Goal: Task Accomplishment & Management: Manage account settings

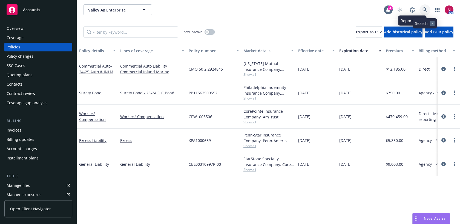
click at [422, 9] on icon at bounding box center [424, 9] width 5 height 5
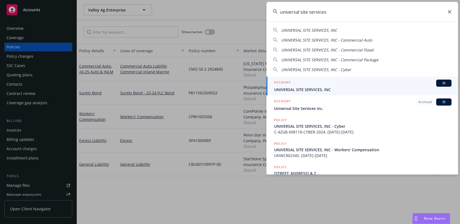
type input "universal site services"
click at [372, 87] on span "UNIVERSAL SITE SERVICES, INC" at bounding box center [362, 90] width 177 height 6
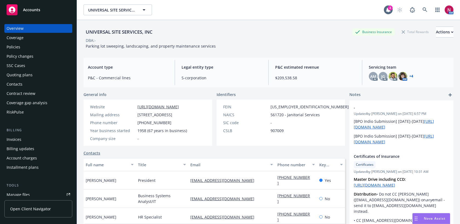
click at [34, 79] on div "Quoting plans" at bounding box center [39, 75] width 64 height 9
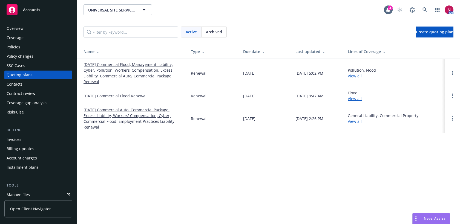
click at [33, 46] on div "Policies" at bounding box center [39, 47] width 64 height 9
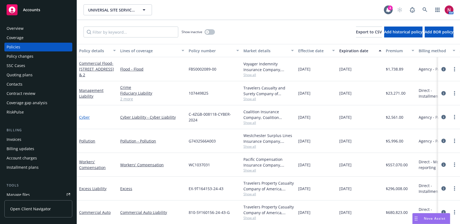
click at [85, 119] on link "Cyber" at bounding box center [84, 117] width 11 height 5
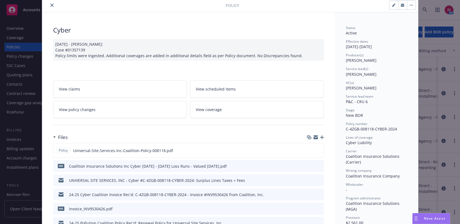
scroll to position [44, 0]
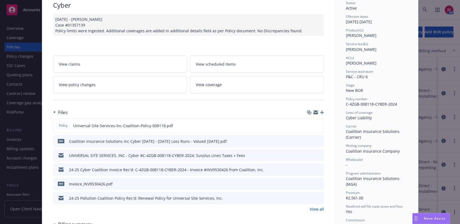
click at [318, 156] on icon "preview file" at bounding box center [318, 155] width 5 height 4
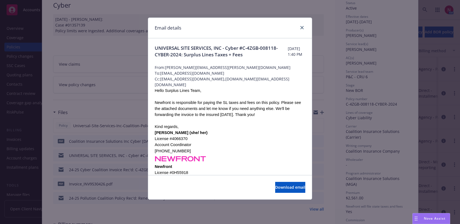
scroll to position [25, 0]
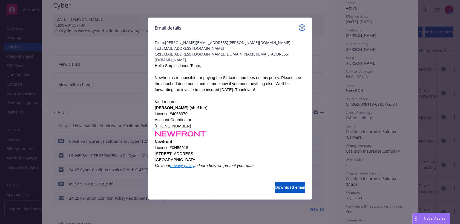
click at [301, 27] on icon "close" at bounding box center [301, 27] width 3 height 3
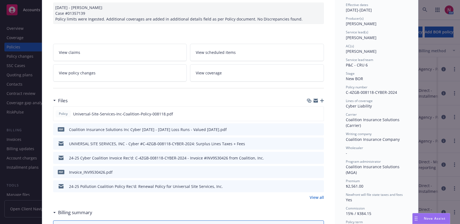
scroll to position [75, 0]
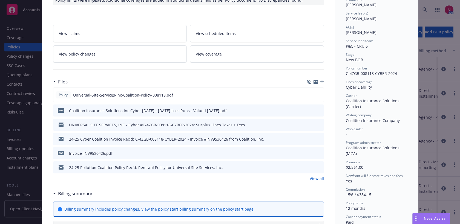
click at [318, 139] on icon "preview file" at bounding box center [318, 139] width 5 height 4
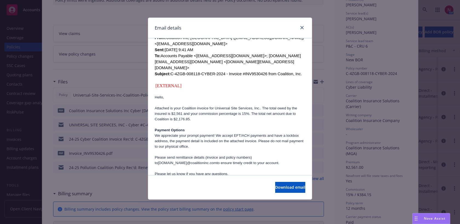
scroll to position [186, 0]
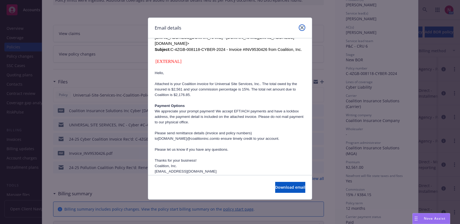
click at [302, 28] on icon "close" at bounding box center [301, 27] width 3 height 3
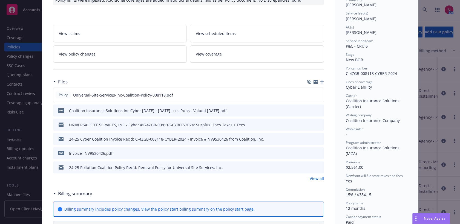
click at [321, 179] on link "View all" at bounding box center [317, 179] width 14 height 6
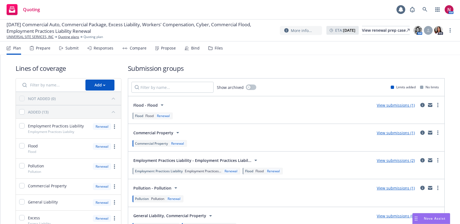
click at [216, 44] on div "Files" at bounding box center [215, 48] width 15 height 13
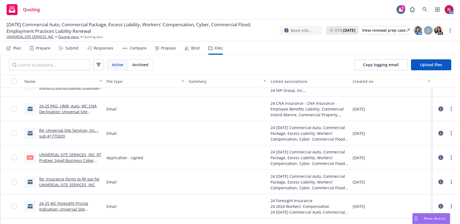
scroll to position [2072, 0]
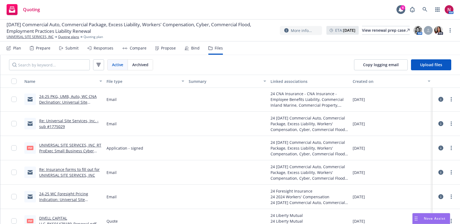
click at [77, 144] on link "UNIVERSAL SITE SERVICES, INC_RT ProExec Small Business Cyber Liability Applicat…" at bounding box center [70, 151] width 62 height 17
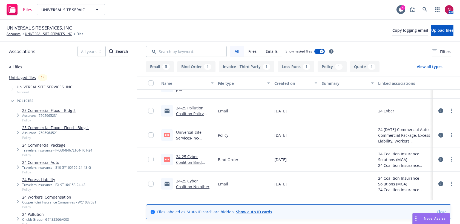
scroll to position [132, 0]
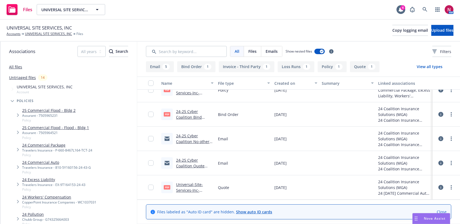
click at [200, 165] on link "24-25 Cyber Coalition Quote Rec'd: [Coalition] Re: Universal Site Services C-4Z…" at bounding box center [192, 180] width 32 height 45
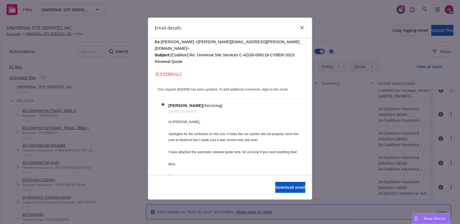
scroll to position [211, 0]
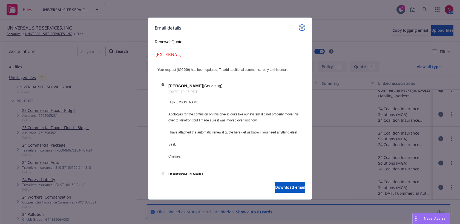
click at [301, 26] on icon "close" at bounding box center [301, 27] width 3 height 3
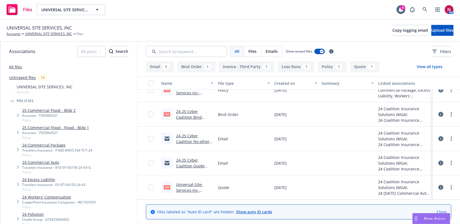
click at [184, 139] on link "24-25 Cyber Coalition No other fees except for SL: [Coalition] Re: Universal Si…" at bounding box center [192, 158] width 33 height 51
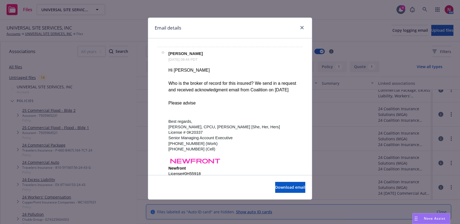
scroll to position [592, 0]
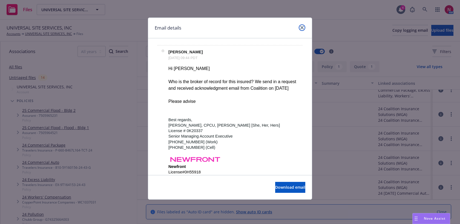
click at [304, 28] on link "close" at bounding box center [302, 27] width 7 height 7
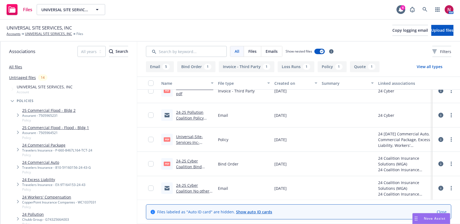
scroll to position [66, 0]
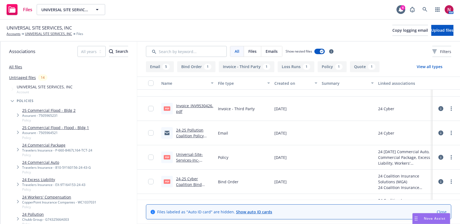
click at [193, 134] on link "24-25 Pollution Coalition Policy Rec'd: Renewal Policy for Universal Site Servi…" at bounding box center [193, 142] width 35 height 28
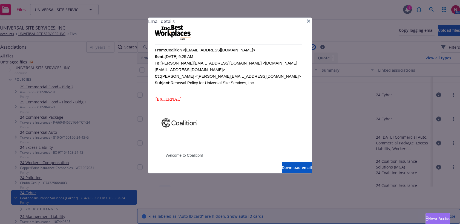
scroll to position [143, 0]
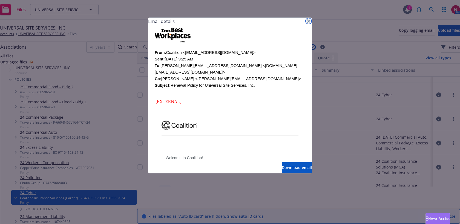
click at [307, 19] on icon "close" at bounding box center [308, 20] width 3 height 3
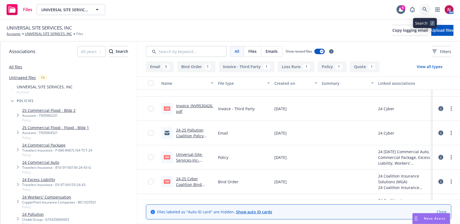
click at [425, 9] on icon at bounding box center [424, 9] width 5 height 5
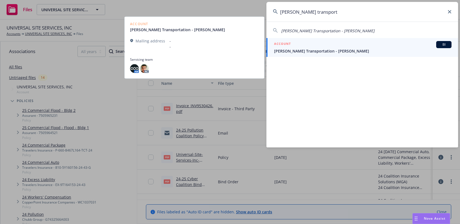
type input "arroyo transport"
click at [382, 48] on div "ACCOUNT BI" at bounding box center [362, 44] width 177 height 7
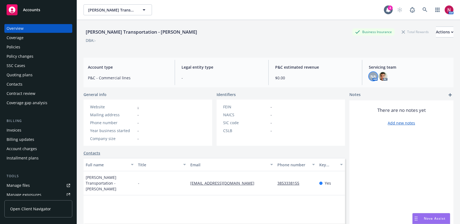
click at [373, 74] on span "NA" at bounding box center [372, 77] width 5 height 6
click at [385, 74] on img at bounding box center [383, 76] width 9 height 9
click at [420, 10] on link at bounding box center [424, 9] width 11 height 11
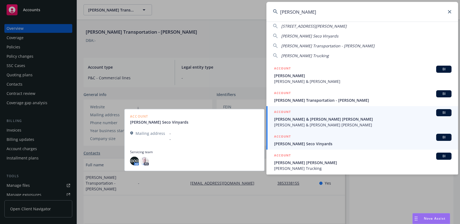
scroll to position [16, 0]
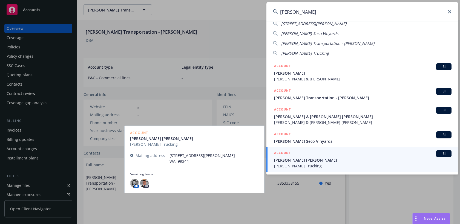
type input "[PERSON_NAME]"
click at [404, 161] on span "[PERSON_NAME] [PERSON_NAME]" at bounding box center [362, 160] width 177 height 6
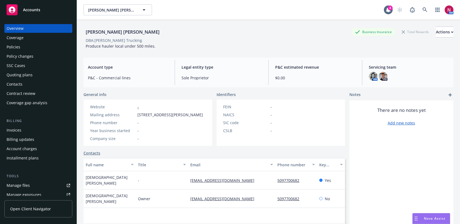
click at [44, 47] on div "Policies" at bounding box center [39, 47] width 64 height 9
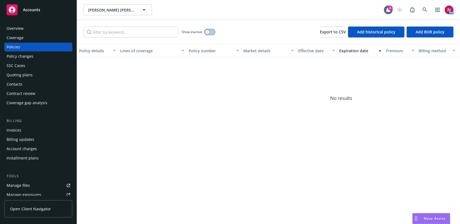
click at [210, 33] on button "button" at bounding box center [209, 31] width 10 height 5
click at [428, 7] on link at bounding box center [424, 9] width 11 height 11
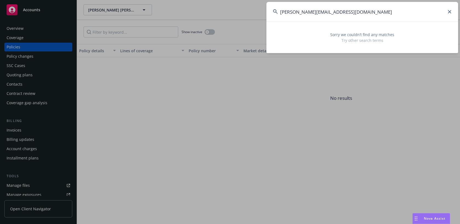
drag, startPoint x: 356, startPoint y: 13, endPoint x: 278, endPoint y: 9, distance: 77.6
click at [278, 9] on input "[PERSON_NAME][EMAIL_ADDRESS][DOMAIN_NAME]" at bounding box center [362, 12] width 192 height 20
paste input "[PERSON_NAME] Transport"
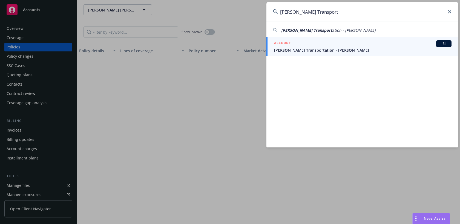
drag, startPoint x: 323, startPoint y: 14, endPoint x: 281, endPoint y: 8, distance: 41.7
click at [281, 8] on input "Arroyo Transport" at bounding box center [362, 12] width 192 height 20
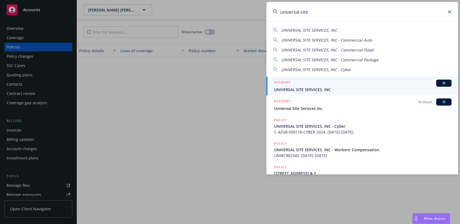
drag, startPoint x: 312, startPoint y: 11, endPoint x: 271, endPoint y: 9, distance: 40.5
click at [271, 9] on input "universal site" at bounding box center [362, 12] width 192 height 20
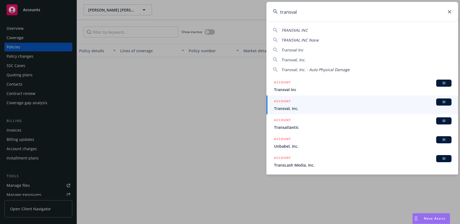
drag, startPoint x: 316, startPoint y: 14, endPoint x: 255, endPoint y: 8, distance: 61.3
click at [255, 8] on div "transval TRANSVAL INC TRANSVAL INC None Transval Inc Transval, Inc. Transval, I…" at bounding box center [230, 112] width 460 height 224
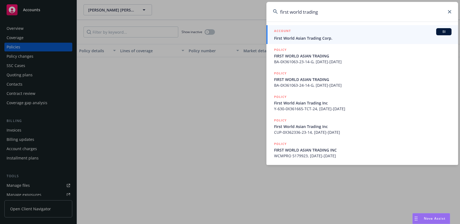
type input "first world trading"
click at [285, 35] on span "First World Asian Trading Corp." at bounding box center [362, 38] width 177 height 6
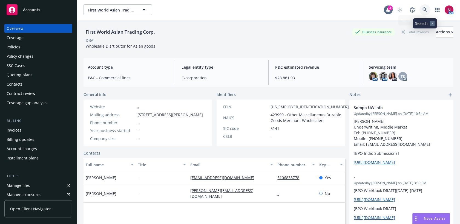
click at [426, 9] on icon at bounding box center [424, 9] width 5 height 5
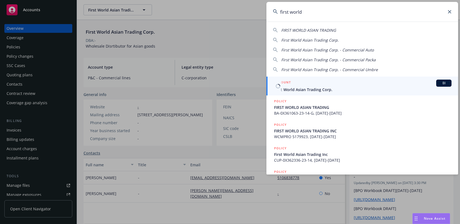
type input "first world"
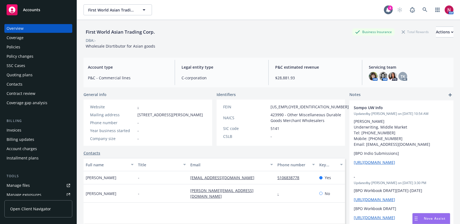
click at [27, 50] on div "Policies" at bounding box center [39, 47] width 64 height 9
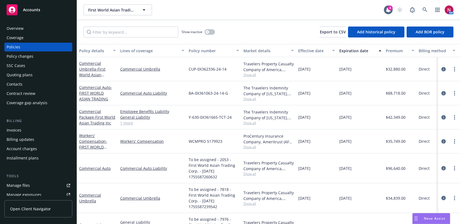
click at [41, 30] on div "Overview" at bounding box center [39, 28] width 64 height 9
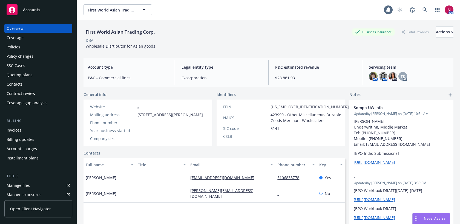
click at [40, 44] on div "Policies" at bounding box center [39, 47] width 64 height 9
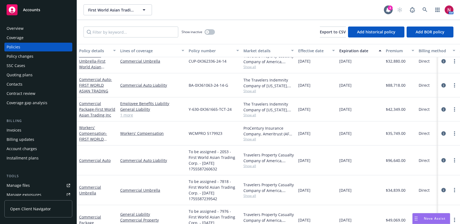
scroll to position [26, 0]
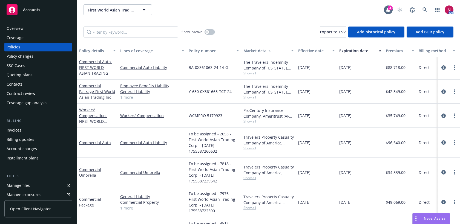
click at [21, 186] on div "Manage files" at bounding box center [18, 185] width 23 height 9
click at [424, 8] on icon at bounding box center [424, 9] width 5 height 5
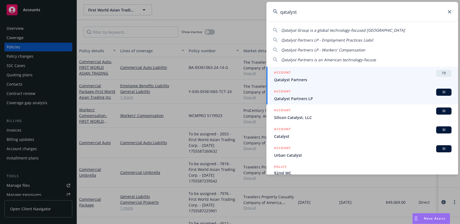
type input "qatalyst"
click at [341, 95] on div "ACCOUNT BI" at bounding box center [362, 92] width 177 height 7
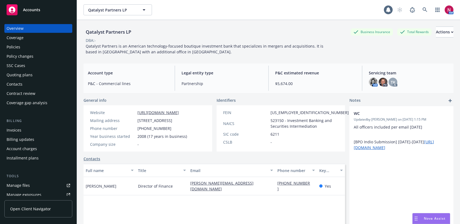
click at [28, 47] on div "Policies" at bounding box center [39, 47] width 64 height 9
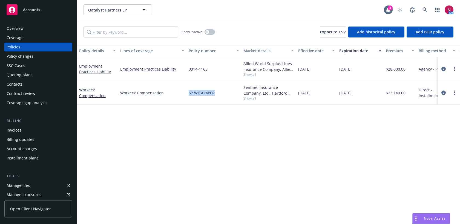
drag, startPoint x: 187, startPoint y: 93, endPoint x: 215, endPoint y: 93, distance: 27.6
click at [215, 93] on div "57 WE AZ4P6R" at bounding box center [213, 93] width 55 height 24
copy span "57 WE AZ4P6R"
click at [125, 6] on button "Qatalyst Partners LP" at bounding box center [117, 9] width 68 height 11
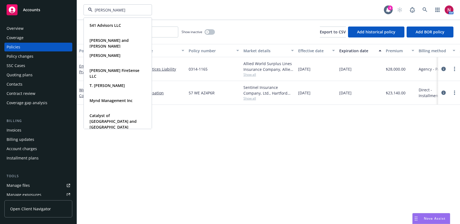
type input "lindsey manu"
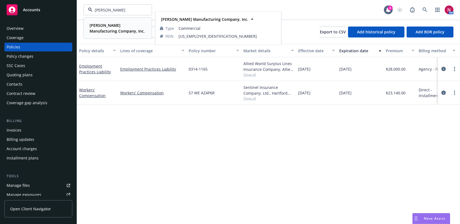
click at [117, 29] on span "Lindsey Manufacturing Company, Inc." at bounding box center [117, 27] width 55 height 11
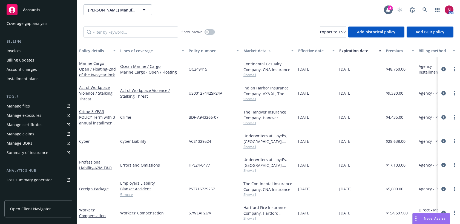
scroll to position [83, 0]
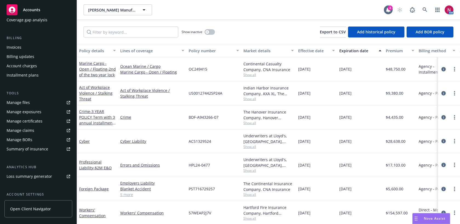
click at [30, 104] on link "Manage files" at bounding box center [38, 102] width 68 height 9
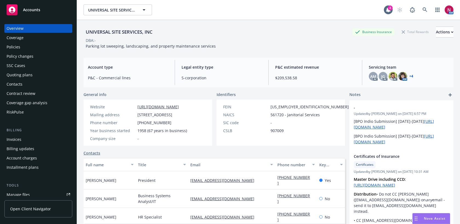
click at [27, 46] on div "Policies" at bounding box center [39, 47] width 64 height 9
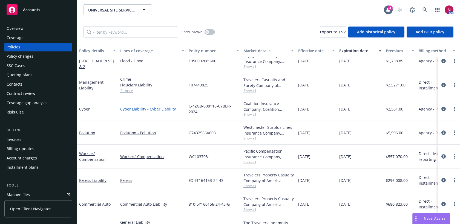
scroll to position [8, 0]
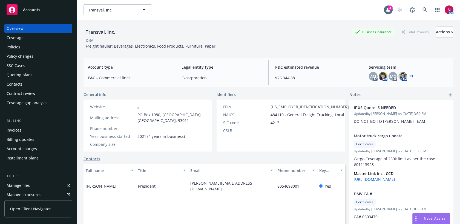
click at [28, 186] on div "Manage files" at bounding box center [18, 185] width 23 height 9
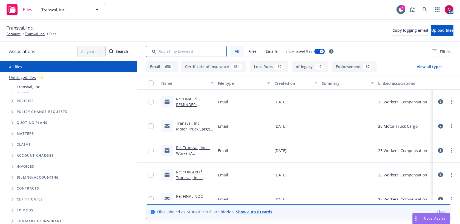
click at [186, 50] on input "Search by keyword..." at bounding box center [186, 51] width 81 height 11
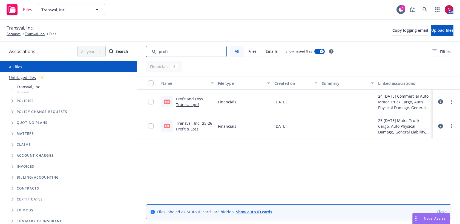
type input "profit"
click at [185, 98] on link "Profit and Loss Transval.pdf" at bounding box center [189, 101] width 27 height 11
click at [202, 122] on link "Transval, Inc._25-26 Profit & Loss Sheet.pdf" at bounding box center [194, 129] width 36 height 17
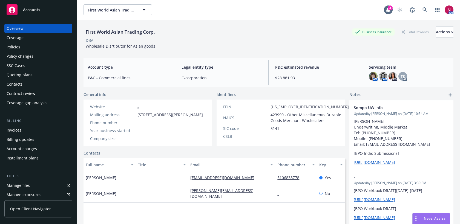
click at [42, 73] on div "Quoting plans" at bounding box center [39, 75] width 64 height 9
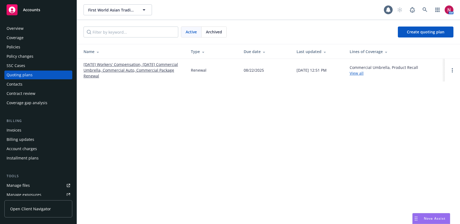
click at [116, 64] on link "[DATE] Workers' Compensation, [DATE] Commercial Umbrella, Commercial Auto, Comm…" at bounding box center [132, 70] width 99 height 17
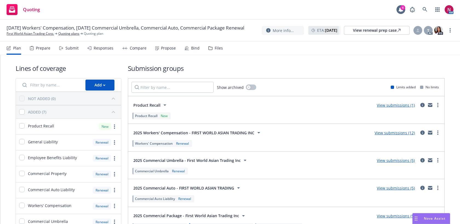
click at [208, 47] on icon at bounding box center [210, 48] width 4 height 4
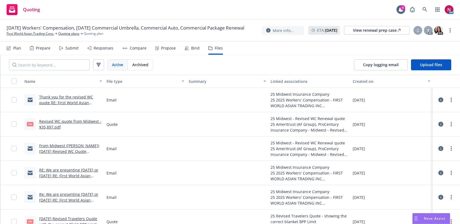
click at [86, 102] on link "Thank you for the revised WC quote RE: First World Asian Trading Inc. - Renewal…" at bounding box center [66, 105] width 54 height 22
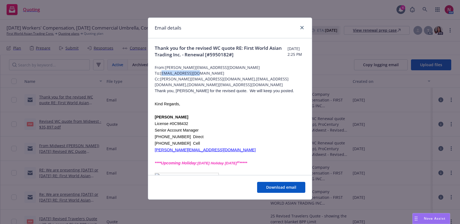
drag, startPoint x: 162, startPoint y: 74, endPoint x: 201, endPoint y: 74, distance: 39.4
click at [201, 73] on span "To: [EMAIL_ADDRESS][DOMAIN_NAME]" at bounding box center [230, 73] width 151 height 6
click at [201, 74] on span "To: cboylan@midins.com" at bounding box center [230, 73] width 151 height 6
drag, startPoint x: 200, startPoint y: 73, endPoint x: 161, endPoint y: 74, distance: 39.2
click at [161, 74] on span "To: cboylan@midins.com" at bounding box center [230, 73] width 151 height 6
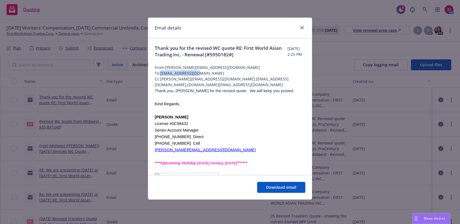
copy span "cboylan@midins.com"
click at [302, 25] on link "close" at bounding box center [302, 27] width 7 height 7
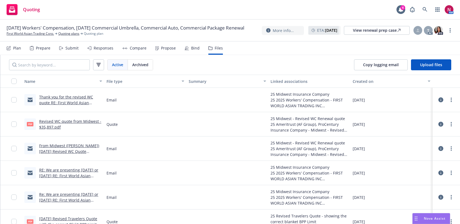
click at [99, 45] on div "Responses" at bounding box center [100, 48] width 26 height 13
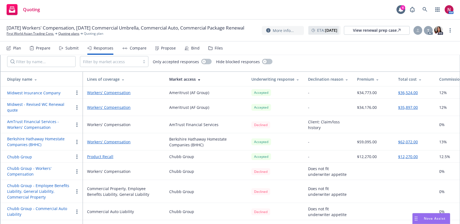
scroll to position [20, 0]
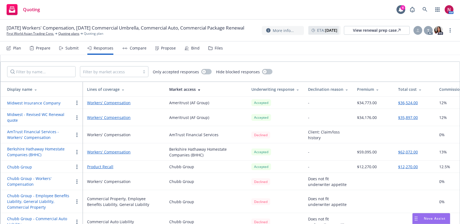
click at [45, 115] on button "Midwest - Revised WC Renewal quote" at bounding box center [40, 117] width 67 height 11
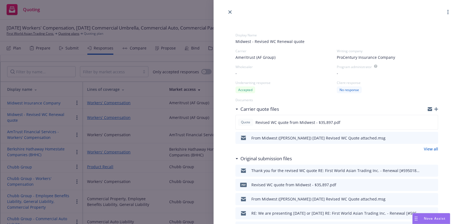
scroll to position [2, 0]
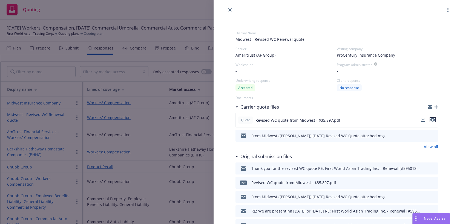
click at [434, 121] on icon "preview file" at bounding box center [432, 120] width 5 height 4
click at [230, 10] on icon "close" at bounding box center [229, 9] width 3 height 3
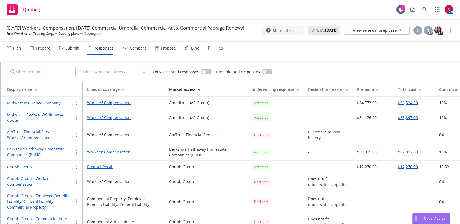
click at [216, 47] on div "Files" at bounding box center [219, 48] width 8 height 4
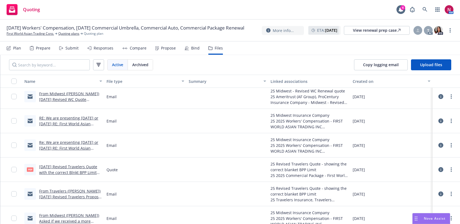
scroll to position [75, 0]
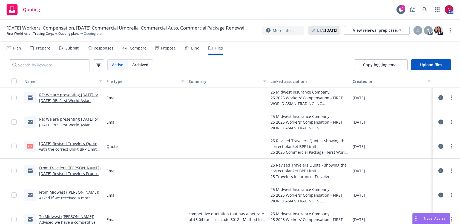
click at [87, 169] on link "From Travelers (Ahmad) 8/23/25 Revised Travelers Proposal attached. .msg" at bounding box center [70, 173] width 63 height 17
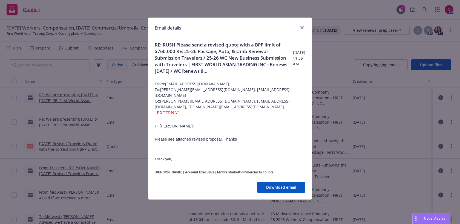
scroll to position [4, 0]
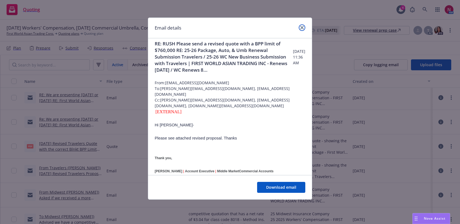
click at [301, 26] on icon "close" at bounding box center [301, 27] width 3 height 3
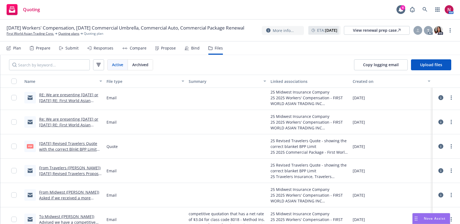
click at [97, 47] on div "Responses" at bounding box center [104, 48] width 20 height 4
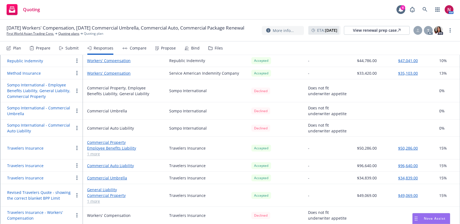
scroll to position [0, 57]
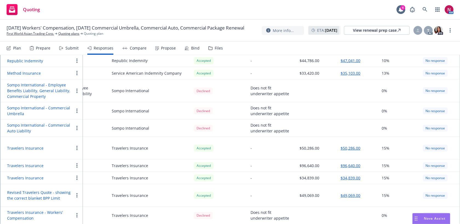
click at [165, 51] on div "Propose" at bounding box center [165, 48] width 21 height 13
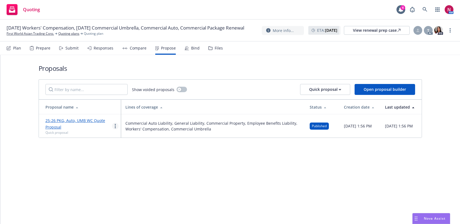
click at [114, 126] on link "more" at bounding box center [115, 126] width 7 height 7
click at [189, 51] on div "Bind" at bounding box center [191, 48] width 15 height 13
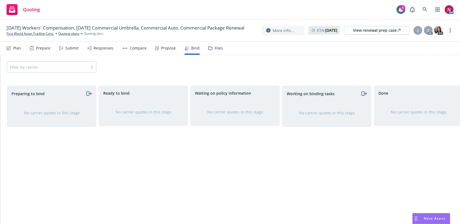
click at [167, 51] on div "Propose" at bounding box center [165, 48] width 21 height 13
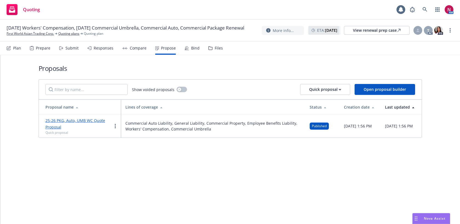
click at [111, 128] on div "25-26 PKG, Auto, UMB WC Quote Proposal Quick proposal" at bounding box center [78, 126] width 67 height 18
click at [115, 127] on icon "more" at bounding box center [115, 126] width 1 height 4
click at [126, 163] on span "Log client response" at bounding box center [136, 161] width 49 height 5
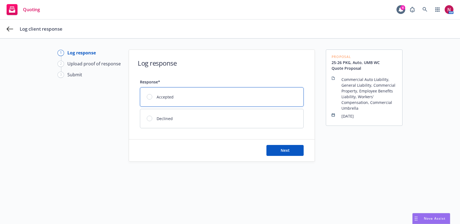
click at [243, 93] on div "Accepted" at bounding box center [221, 97] width 163 height 19
click at [293, 149] on button "Next" at bounding box center [284, 150] width 37 height 11
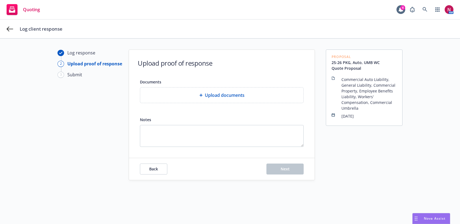
click at [227, 93] on span "Upload documents" at bounding box center [225, 95] width 40 height 7
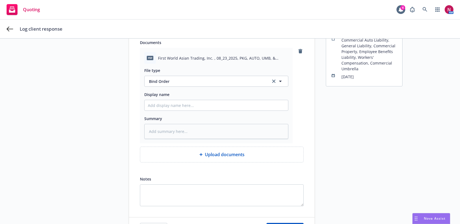
scroll to position [66, 0]
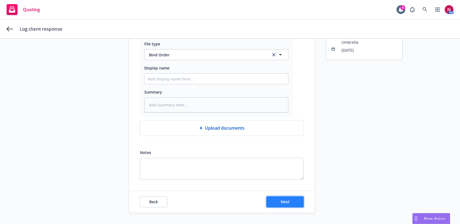
click at [287, 202] on span "Next" at bounding box center [285, 201] width 9 height 5
type textarea "x"
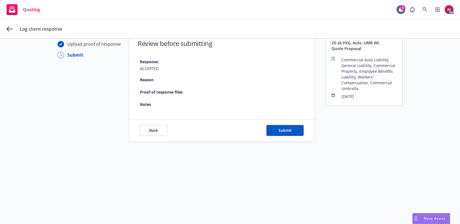
scroll to position [20, 0]
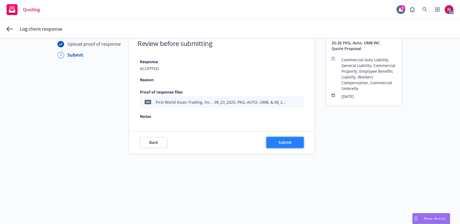
click at [286, 143] on span "Submit" at bounding box center [284, 142] width 13 height 5
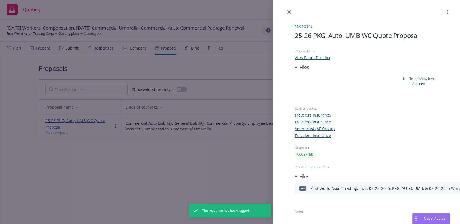
click at [288, 11] on icon "close" at bounding box center [288, 11] width 3 height 3
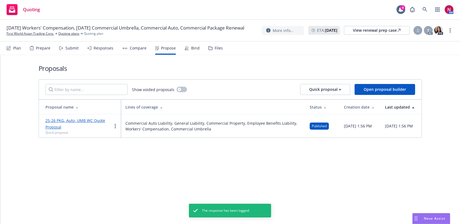
click at [191, 50] on div "Bind" at bounding box center [195, 48] width 8 height 4
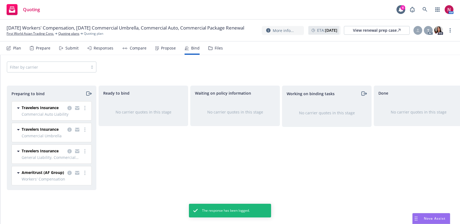
click at [88, 95] on icon "moveRight" at bounding box center [88, 93] width 6 height 7
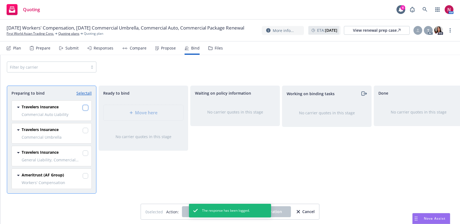
click at [86, 108] on input "checkbox" at bounding box center [85, 107] width 5 height 5
checkbox input "true"
click at [86, 131] on input "checkbox" at bounding box center [85, 130] width 5 height 5
checkbox input "true"
click at [85, 155] on input "checkbox" at bounding box center [85, 153] width 5 height 5
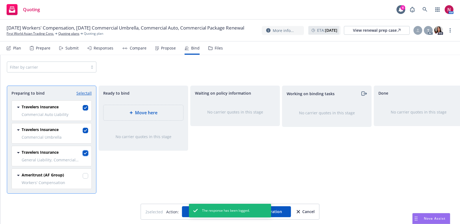
checkbox input "true"
click at [85, 178] on input "checkbox" at bounding box center [85, 175] width 5 height 5
checkbox input "true"
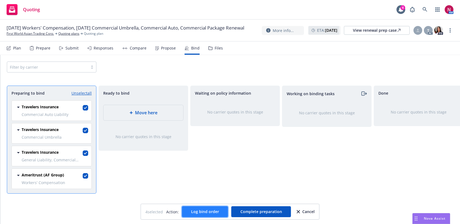
click at [194, 215] on button "Log bind order" at bounding box center [205, 211] width 46 height 11
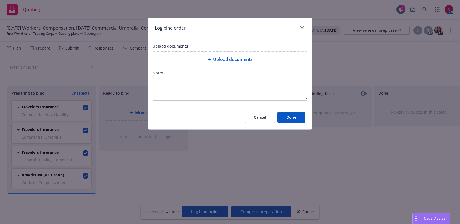
click at [237, 61] on span "Upload documents" at bounding box center [233, 59] width 40 height 7
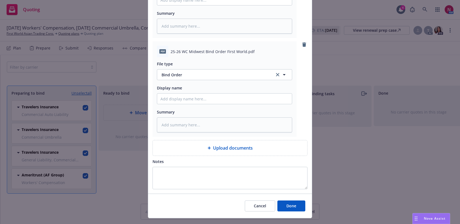
scroll to position [110, 0]
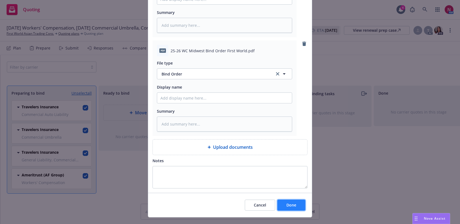
click at [293, 204] on span "Done" at bounding box center [291, 205] width 10 height 5
type textarea "x"
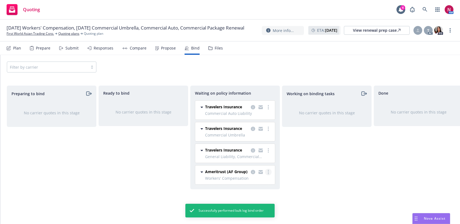
click at [268, 173] on icon "more" at bounding box center [268, 172] width 1 height 4
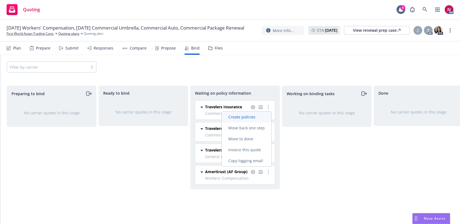
click at [255, 119] on span "Create policies" at bounding box center [242, 116] width 40 height 5
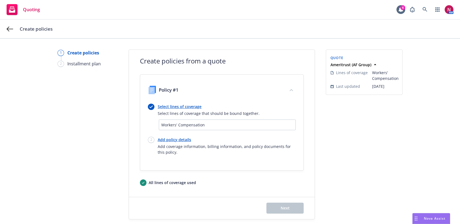
scroll to position [6, 0]
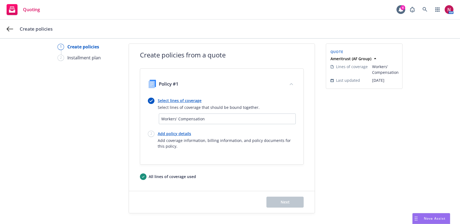
click at [174, 135] on link "Add policy details" at bounding box center [227, 134] width 138 height 6
select select "12"
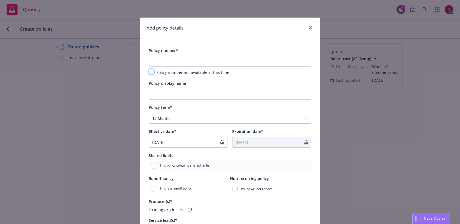
click at [153, 74] on input "checkbox" at bounding box center [151, 71] width 5 height 5
checkbox input "true"
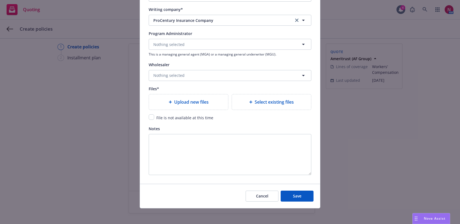
scroll to position [563, 0]
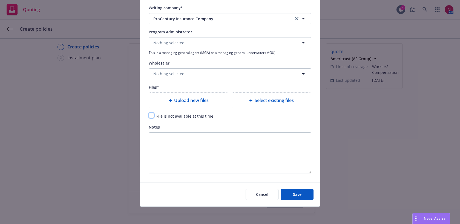
click at [153, 114] on input "checkbox" at bounding box center [151, 115] width 5 height 5
checkbox input "true"
click at [298, 192] on span "Save" at bounding box center [297, 194] width 8 height 5
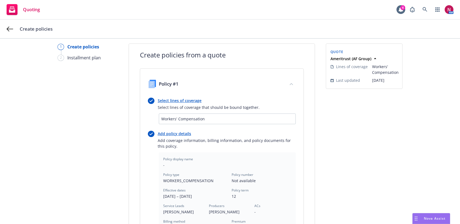
scroll to position [154, 0]
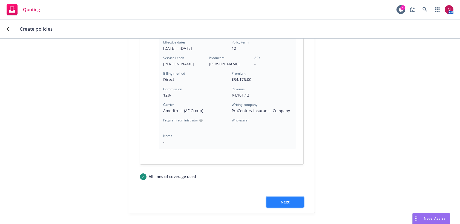
click at [293, 204] on button "Next" at bounding box center [284, 202] width 37 height 11
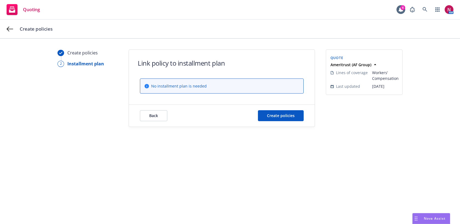
scroll to position [0, 0]
click at [292, 112] on button "Create policies" at bounding box center [281, 115] width 46 height 11
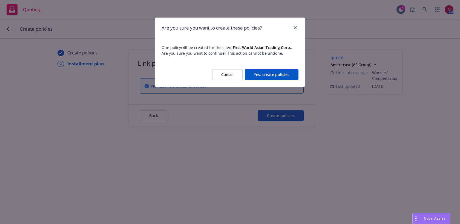
click at [279, 76] on button "Yes, create policies" at bounding box center [272, 74] width 54 height 11
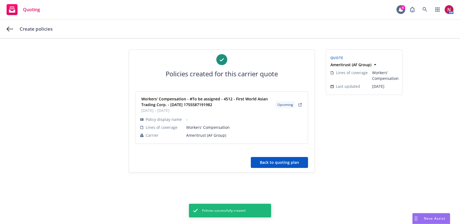
click at [290, 160] on button "Back to quoting plan" at bounding box center [279, 162] width 57 height 11
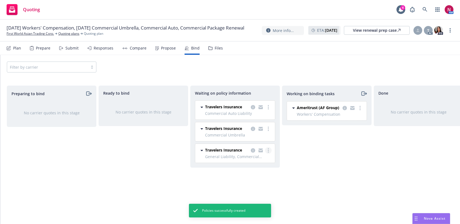
click at [269, 150] on link "more" at bounding box center [268, 150] width 7 height 7
click at [251, 163] on span "Create policies" at bounding box center [242, 161] width 40 height 5
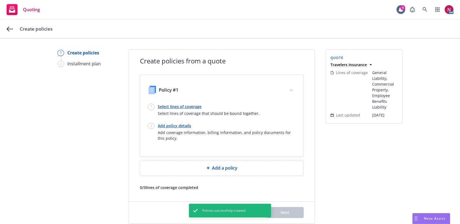
click at [174, 106] on link "Select lines of coverage" at bounding box center [209, 107] width 102 height 6
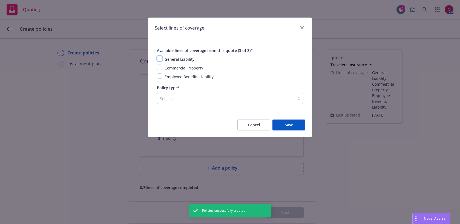
click at [160, 59] on input "checkbox" at bounding box center [159, 58] width 5 height 5
checkbox input "true"
click at [159, 68] on input "checkbox" at bounding box center [159, 67] width 5 height 5
checkbox input "true"
click at [160, 77] on input "checkbox" at bounding box center [159, 75] width 5 height 5
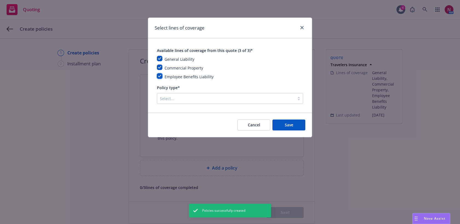
checkbox input "true"
click at [177, 100] on div at bounding box center [226, 98] width 132 height 7
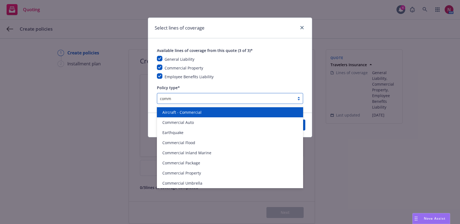
type input "comme"
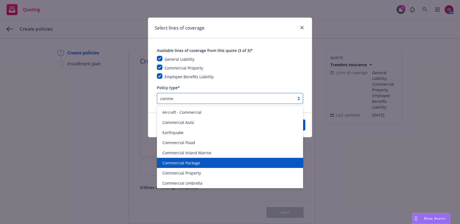
click at [191, 158] on div "Commercial Package" at bounding box center [230, 163] width 146 height 10
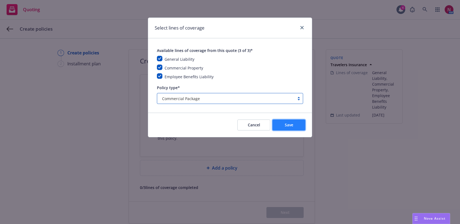
click at [291, 126] on span "Save" at bounding box center [289, 124] width 8 height 5
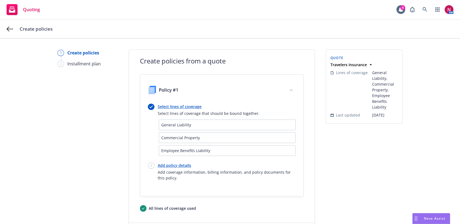
click at [179, 169] on div "Add policy details Add coverage information, billing information, and policy do…" at bounding box center [227, 172] width 138 height 18
click at [175, 165] on link "Add policy details" at bounding box center [227, 166] width 138 height 6
select select "12"
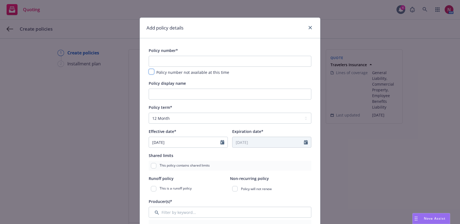
click at [153, 73] on input "checkbox" at bounding box center [151, 71] width 5 height 5
checkbox input "true"
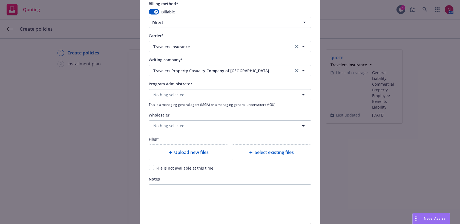
scroll to position [563, 0]
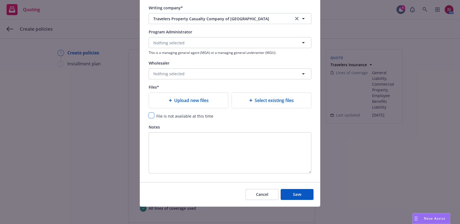
click at [149, 114] on input "checkbox" at bounding box center [151, 115] width 5 height 5
checkbox input "true"
click at [298, 193] on span "Save" at bounding box center [297, 194] width 8 height 5
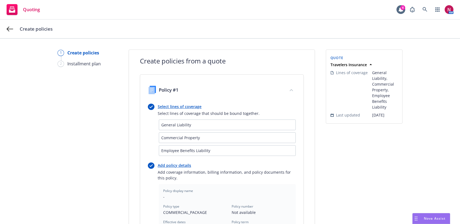
scroll to position [186, 0]
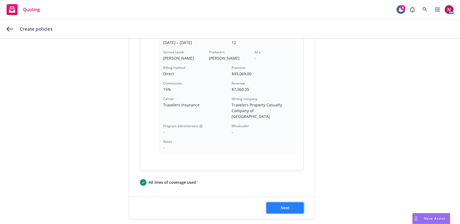
click at [296, 205] on button "Next" at bounding box center [284, 208] width 37 height 11
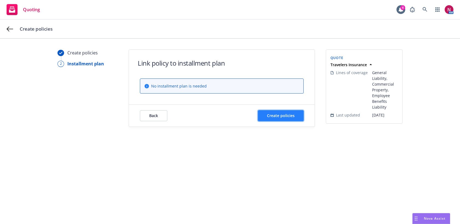
click at [282, 111] on button "Create policies" at bounding box center [281, 115] width 46 height 11
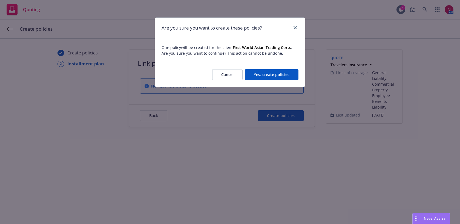
click at [273, 78] on button "Yes, create policies" at bounding box center [272, 74] width 54 height 11
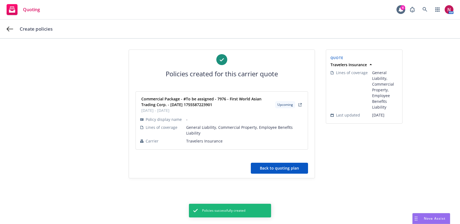
click at [271, 166] on button "Back to quoting plan" at bounding box center [279, 168] width 57 height 11
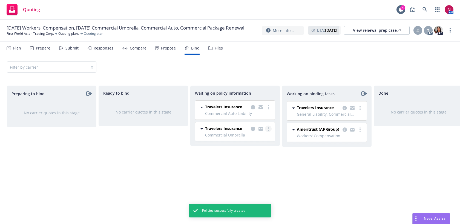
click at [270, 129] on link "more" at bounding box center [268, 129] width 7 height 7
click at [261, 142] on span "Create policies" at bounding box center [242, 139] width 40 height 5
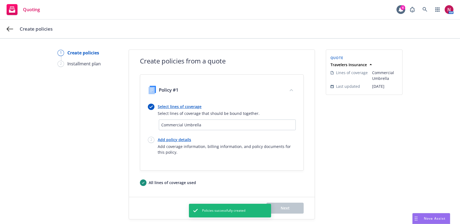
click at [167, 139] on link "Add policy details" at bounding box center [227, 140] width 138 height 6
select select "12"
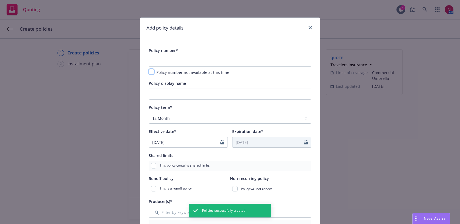
click at [151, 72] on input "checkbox" at bounding box center [151, 71] width 5 height 5
checkbox input "true"
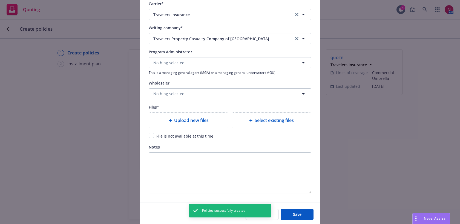
scroll to position [545, 0]
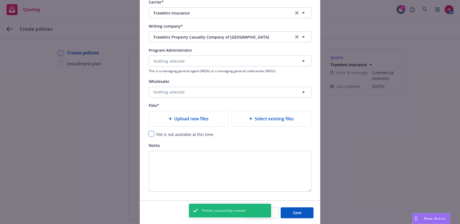
click at [149, 131] on input "checkbox" at bounding box center [151, 133] width 5 height 5
checkbox input "true"
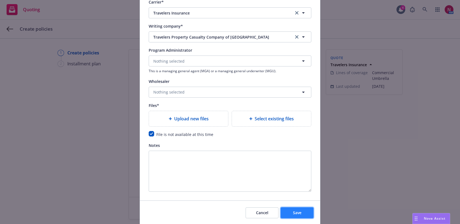
click at [292, 213] on button "Save" at bounding box center [297, 212] width 33 height 11
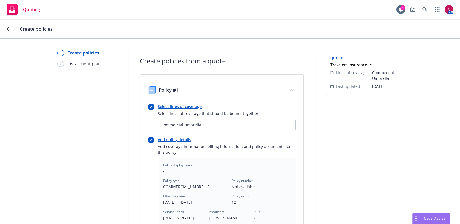
scroll to position [160, 0]
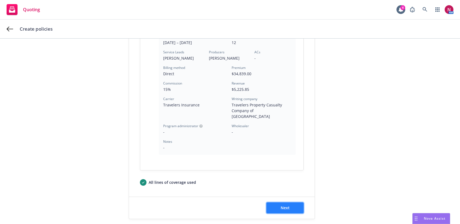
click at [285, 205] on span "Next" at bounding box center [285, 207] width 9 height 5
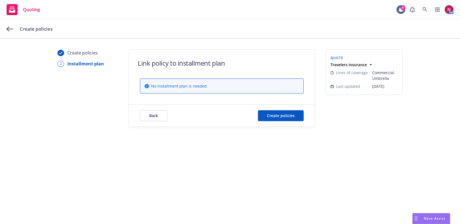
scroll to position [0, 0]
click at [272, 114] on span "Create policies" at bounding box center [281, 115] width 28 height 5
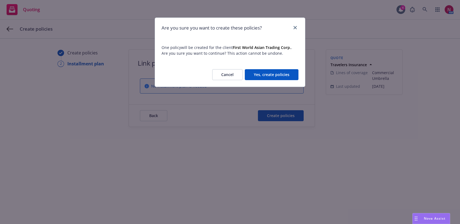
click at [269, 72] on button "Yes, create policies" at bounding box center [272, 74] width 54 height 11
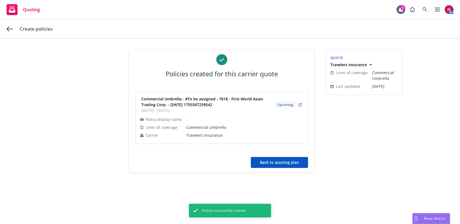
click at [270, 164] on button "Back to quoting plan" at bounding box center [279, 162] width 57 height 11
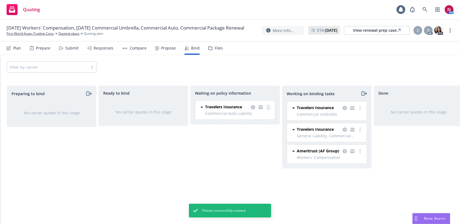
click at [268, 107] on circle "more" at bounding box center [268, 107] width 1 height 1
click at [249, 119] on span "Create policies" at bounding box center [242, 118] width 40 height 5
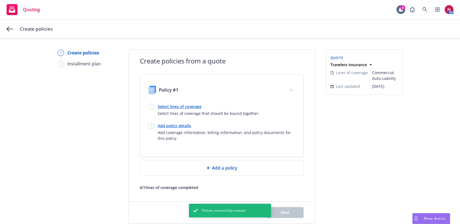
click at [171, 105] on link "Select lines of coverage" at bounding box center [209, 107] width 102 height 6
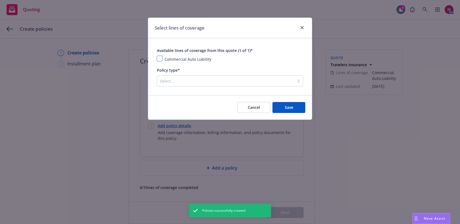
click at [160, 59] on input "checkbox" at bounding box center [159, 58] width 5 height 5
checkbox input "true"
click at [180, 87] on div "Available lines of coverage from this quote (1 of 1)* Commercial Auto Liability…" at bounding box center [230, 66] width 164 height 57
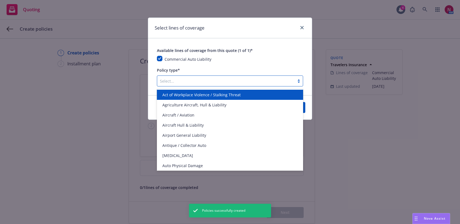
click at [179, 85] on div "Select..." at bounding box center [225, 81] width 137 height 9
type input "auto"
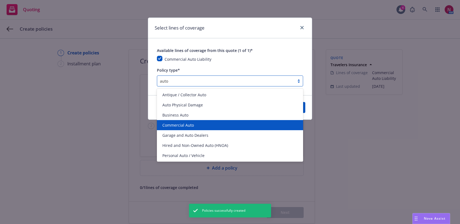
click at [187, 125] on span "Commercial Auto" at bounding box center [177, 125] width 31 height 6
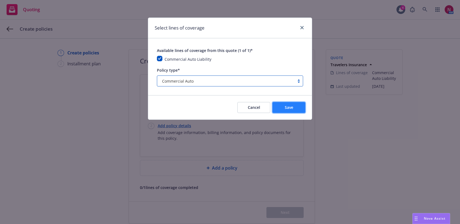
click at [289, 109] on span "Save" at bounding box center [289, 107] width 8 height 5
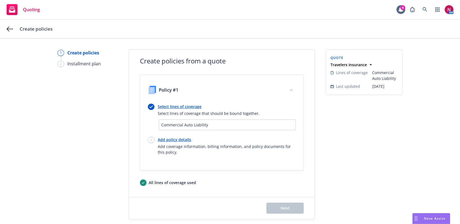
click at [173, 140] on link "Add policy details" at bounding box center [227, 140] width 138 height 6
select select "12"
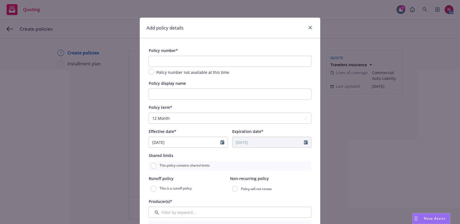
click at [150, 72] on input "checkbox" at bounding box center [151, 71] width 5 height 5
checkbox input "true"
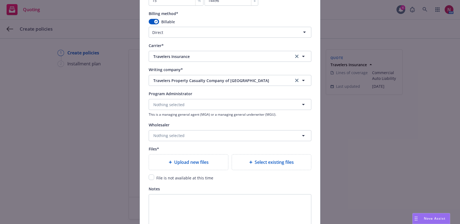
scroll to position [563, 0]
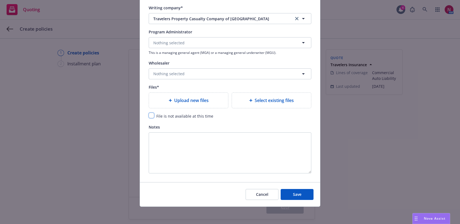
click at [152, 115] on input "checkbox" at bounding box center [151, 115] width 5 height 5
checkbox input "true"
click at [293, 196] on span "Save" at bounding box center [297, 194] width 8 height 5
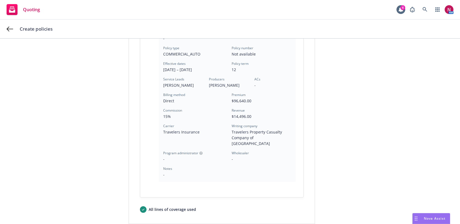
scroll to position [160, 0]
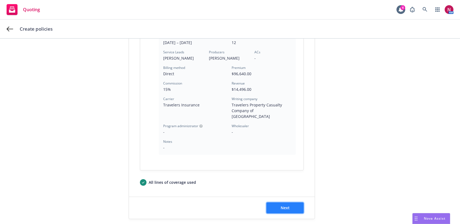
click at [290, 203] on button "Next" at bounding box center [284, 208] width 37 height 11
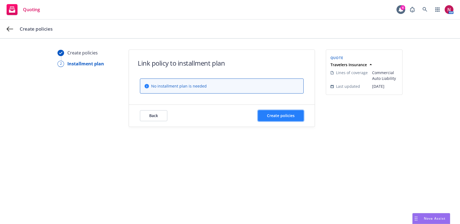
click at [276, 110] on button "Create policies" at bounding box center [281, 115] width 46 height 11
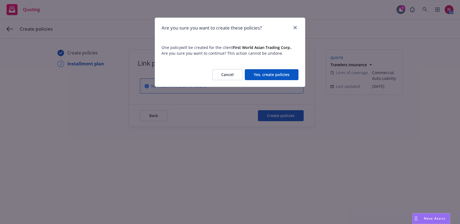
click at [269, 74] on button "Yes, create policies" at bounding box center [272, 74] width 54 height 11
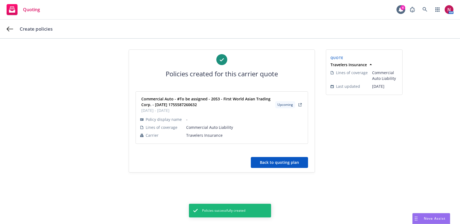
click at [288, 159] on button "Back to quoting plan" at bounding box center [279, 162] width 57 height 11
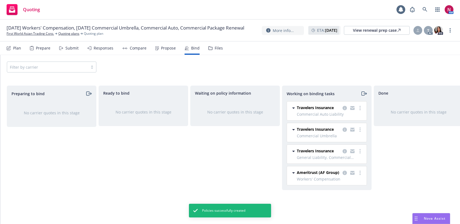
click at [363, 93] on icon "moveRight" at bounding box center [364, 93] width 6 height 7
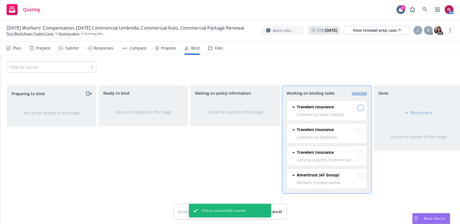
click at [361, 108] on input "checkbox" at bounding box center [360, 107] width 5 height 5
checkbox input "true"
click at [361, 130] on input "checkbox" at bounding box center [360, 130] width 5 height 5
checkbox input "true"
click at [361, 152] on input "checkbox" at bounding box center [360, 153] width 5 height 5
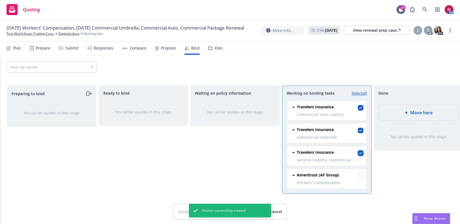
checkbox input "true"
click at [362, 178] on input "checkbox" at bounding box center [360, 175] width 5 height 5
checkbox input "true"
click at [416, 104] on div "Move here" at bounding box center [418, 112] width 89 height 25
click at [417, 110] on span "Move here" at bounding box center [421, 112] width 22 height 7
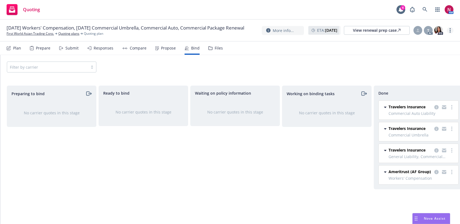
click at [449, 28] on icon "more" at bounding box center [449, 30] width 1 height 4
click at [425, 83] on link "Archive quoting plan" at bounding box center [422, 85] width 61 height 11
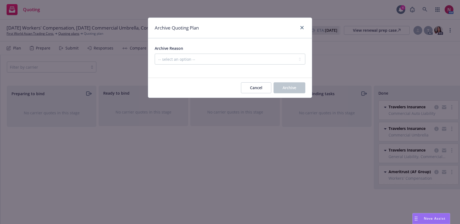
click at [218, 51] on div "Archive Reason" at bounding box center [230, 48] width 151 height 7
click at [217, 57] on select "-- select an option -- All policies in this renewal plan are auto-renewed Creat…" at bounding box center [230, 59] width 151 height 11
select select "ARCHIVED_RENEWAL_COMPLETED"
click at [289, 89] on span "Archive" at bounding box center [289, 87] width 14 height 5
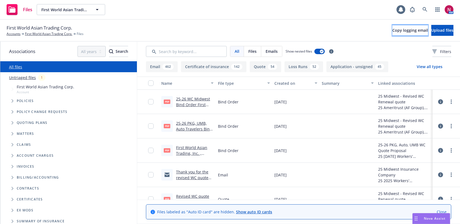
click at [392, 30] on span "Copy logging email" at bounding box center [410, 30] width 36 height 5
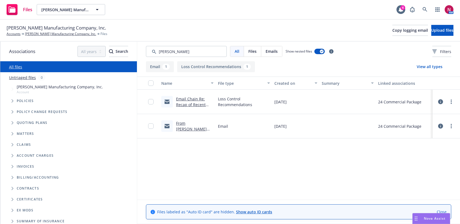
type input "[PERSON_NAME]"
click at [203, 104] on link "Email Chain Re: Recap of Recent Risk Control Sevice Visit - [PERSON_NAME] (Newf…" at bounding box center [194, 130] width 37 height 68
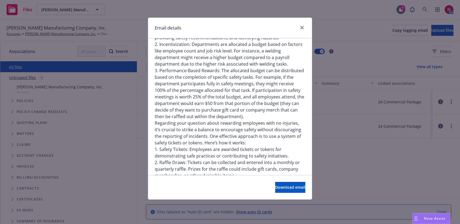
scroll to position [288, 0]
